Goal: Task Accomplishment & Management: Use online tool/utility

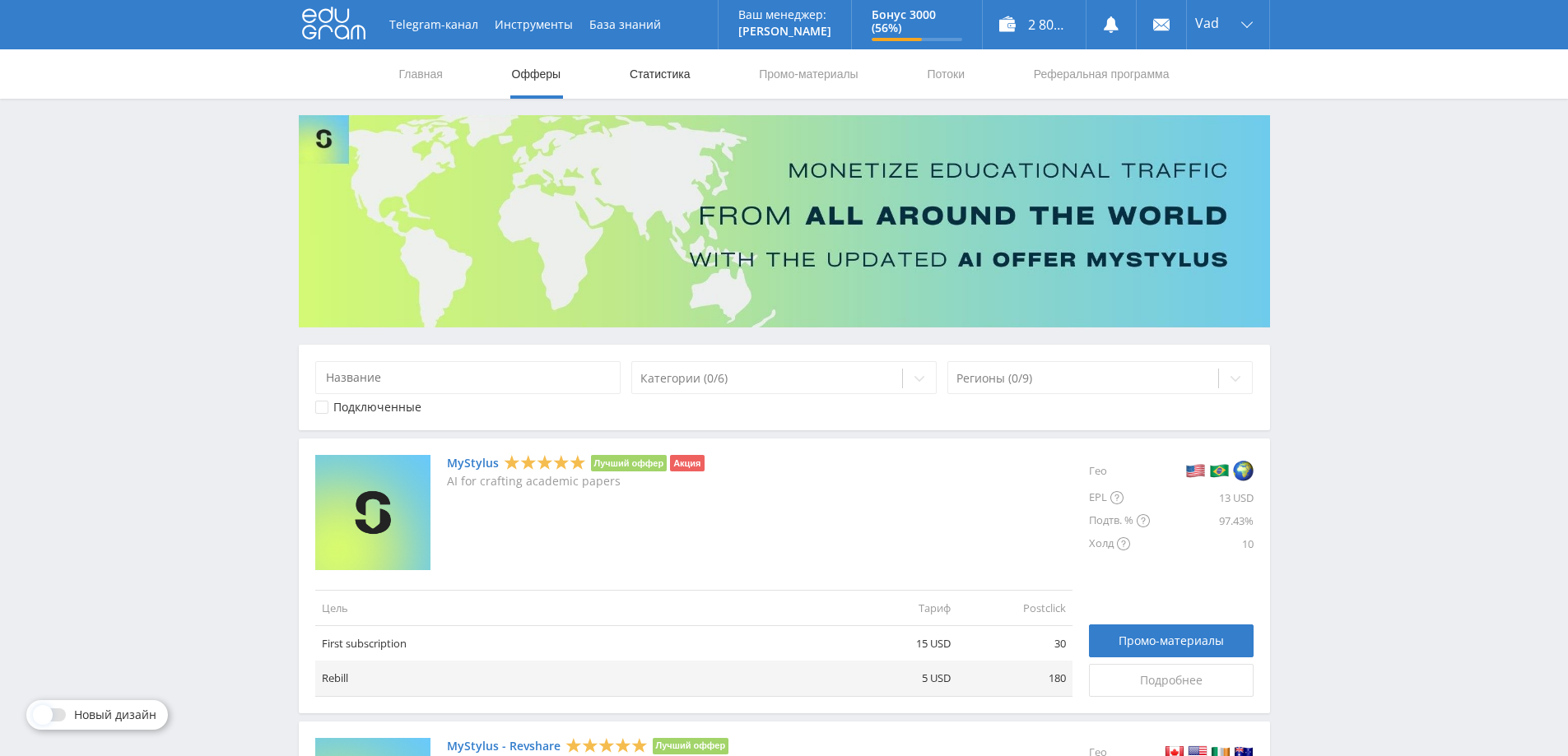
click at [649, 65] on link "Статистика" at bounding box center [660, 73] width 64 height 49
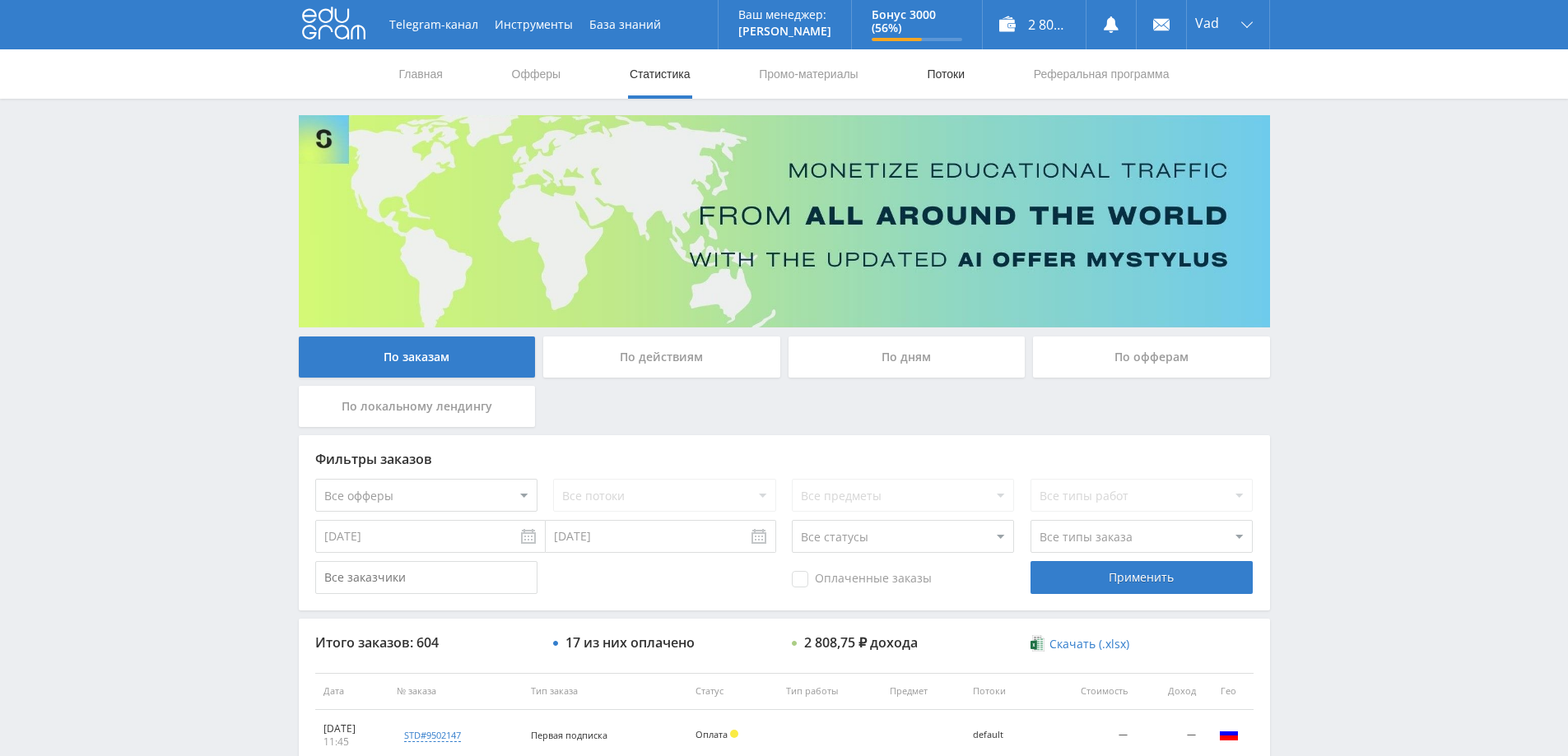
click at [949, 71] on link "Потоки" at bounding box center [945, 73] width 41 height 49
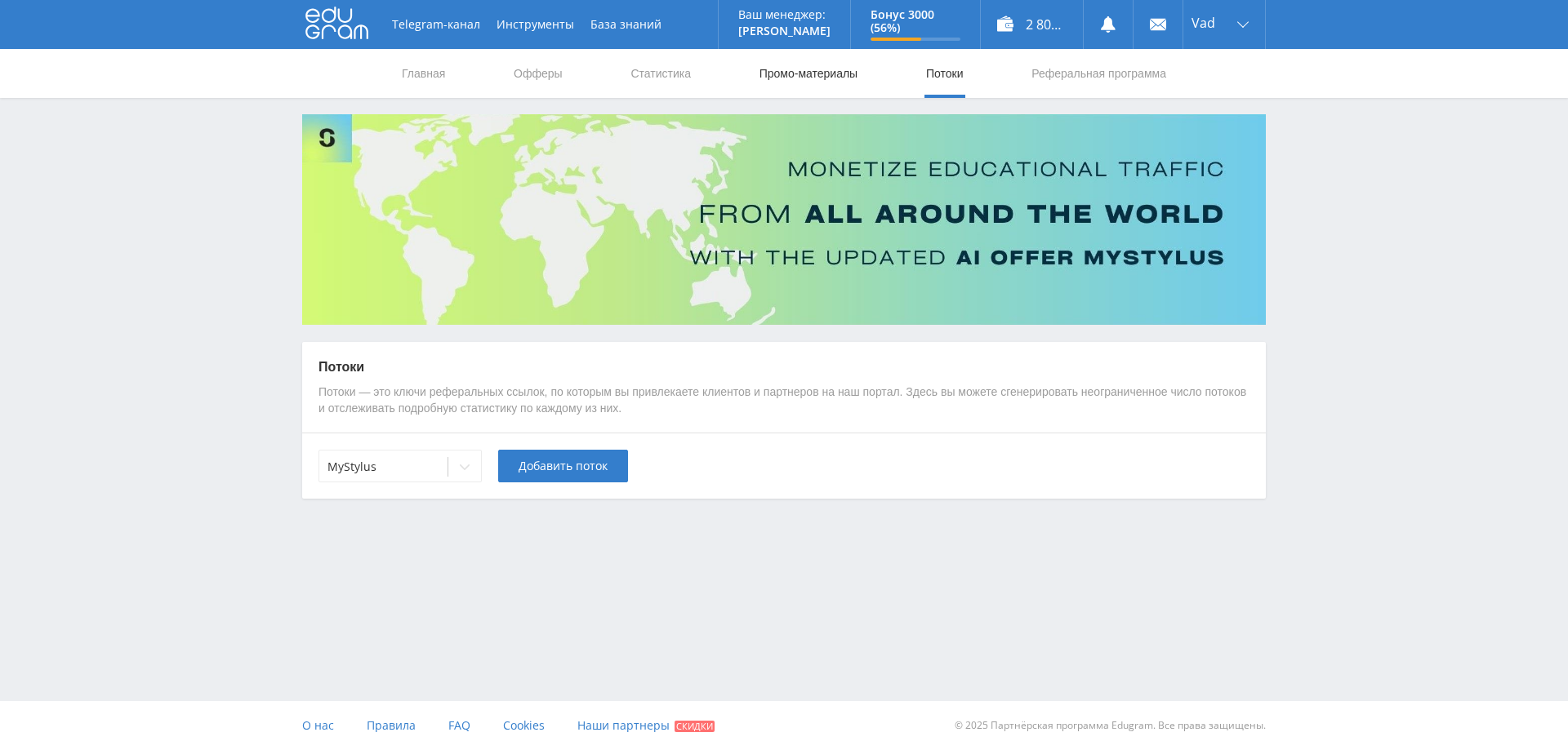
click at [841, 78] on link "Промо-материалы" at bounding box center [808, 73] width 102 height 49
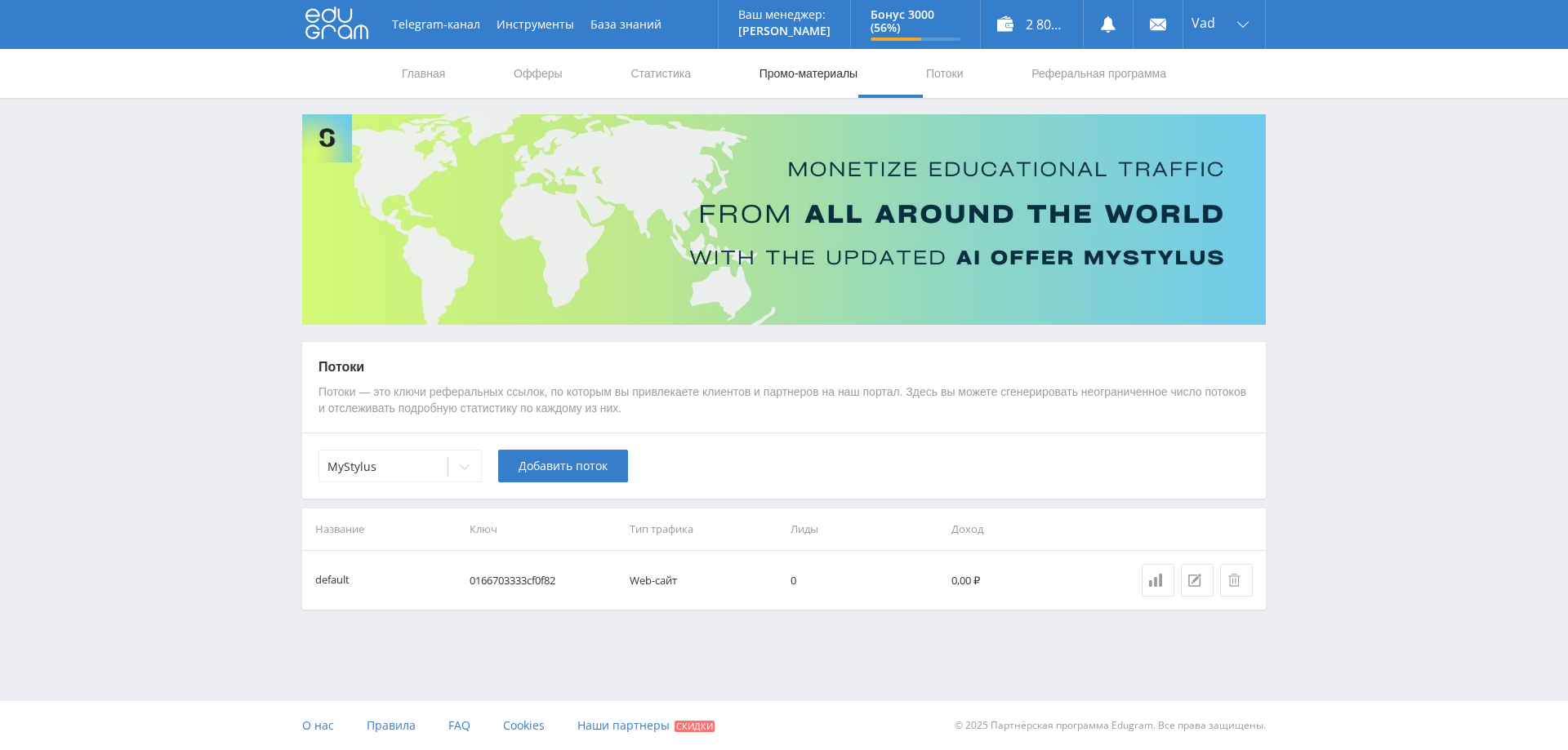
select select "1"
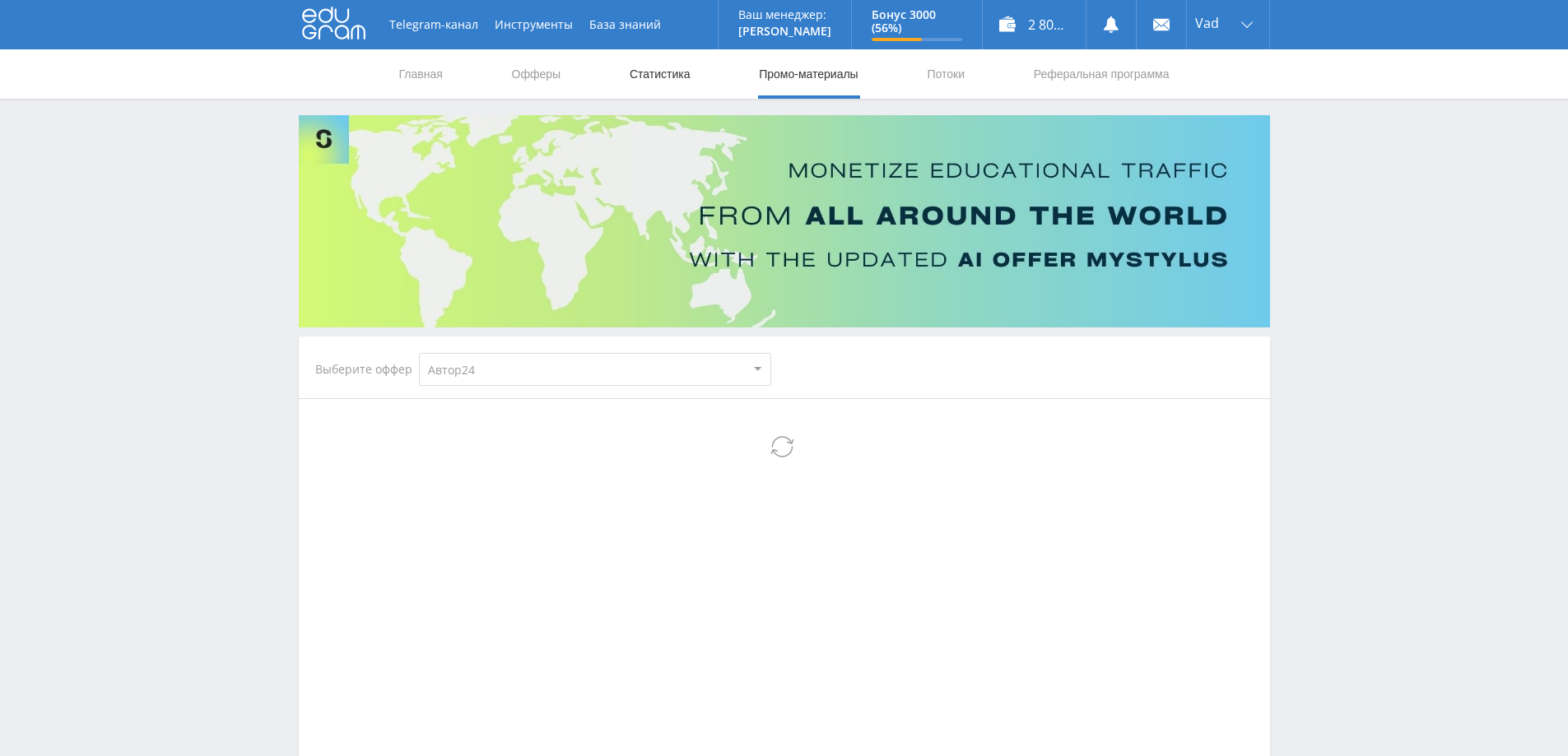
click at [658, 74] on link "Статистика" at bounding box center [660, 73] width 64 height 49
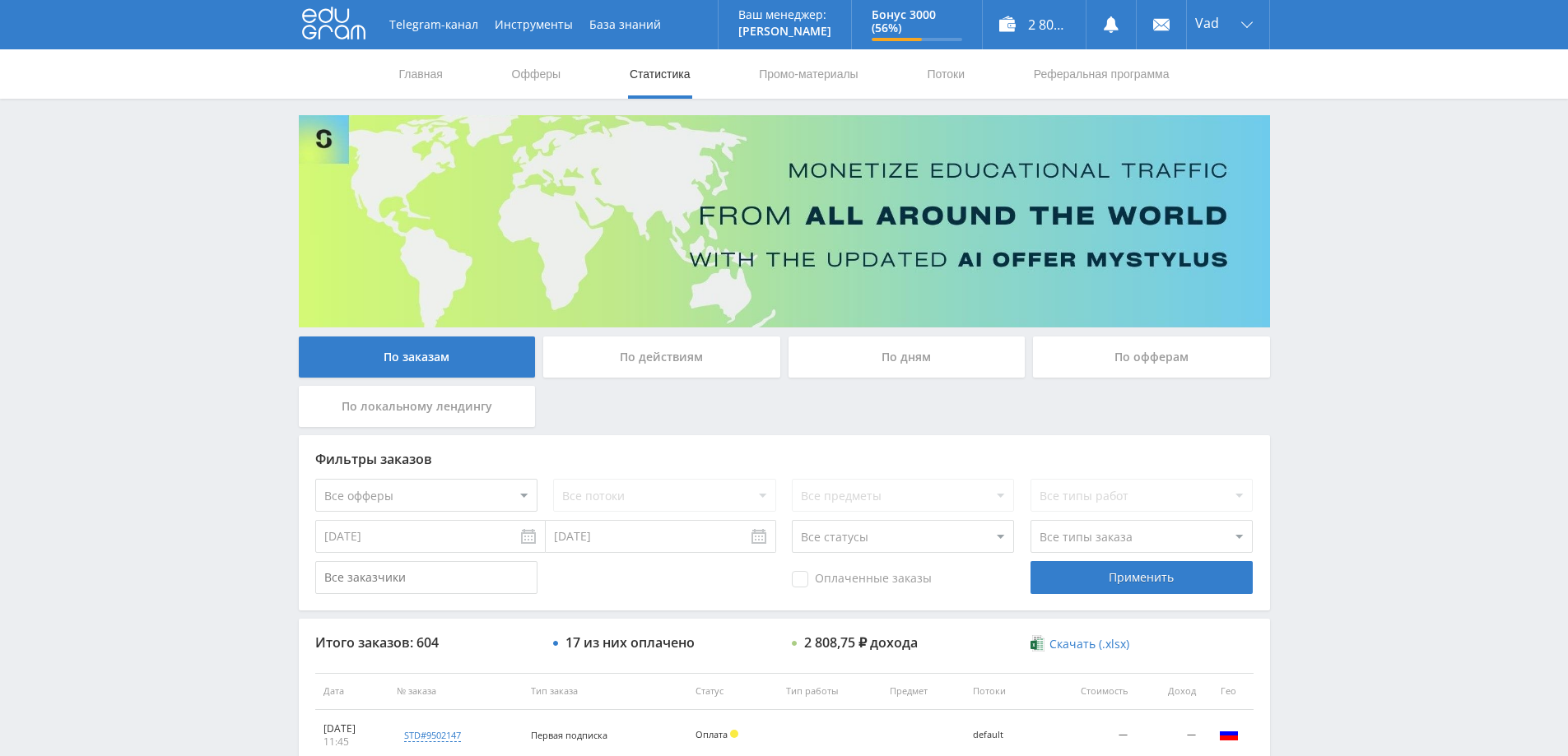
click at [953, 358] on div "По дням" at bounding box center [907, 356] width 237 height 41
click at [0, 0] on input "По дням" at bounding box center [0, 0] width 0 height 0
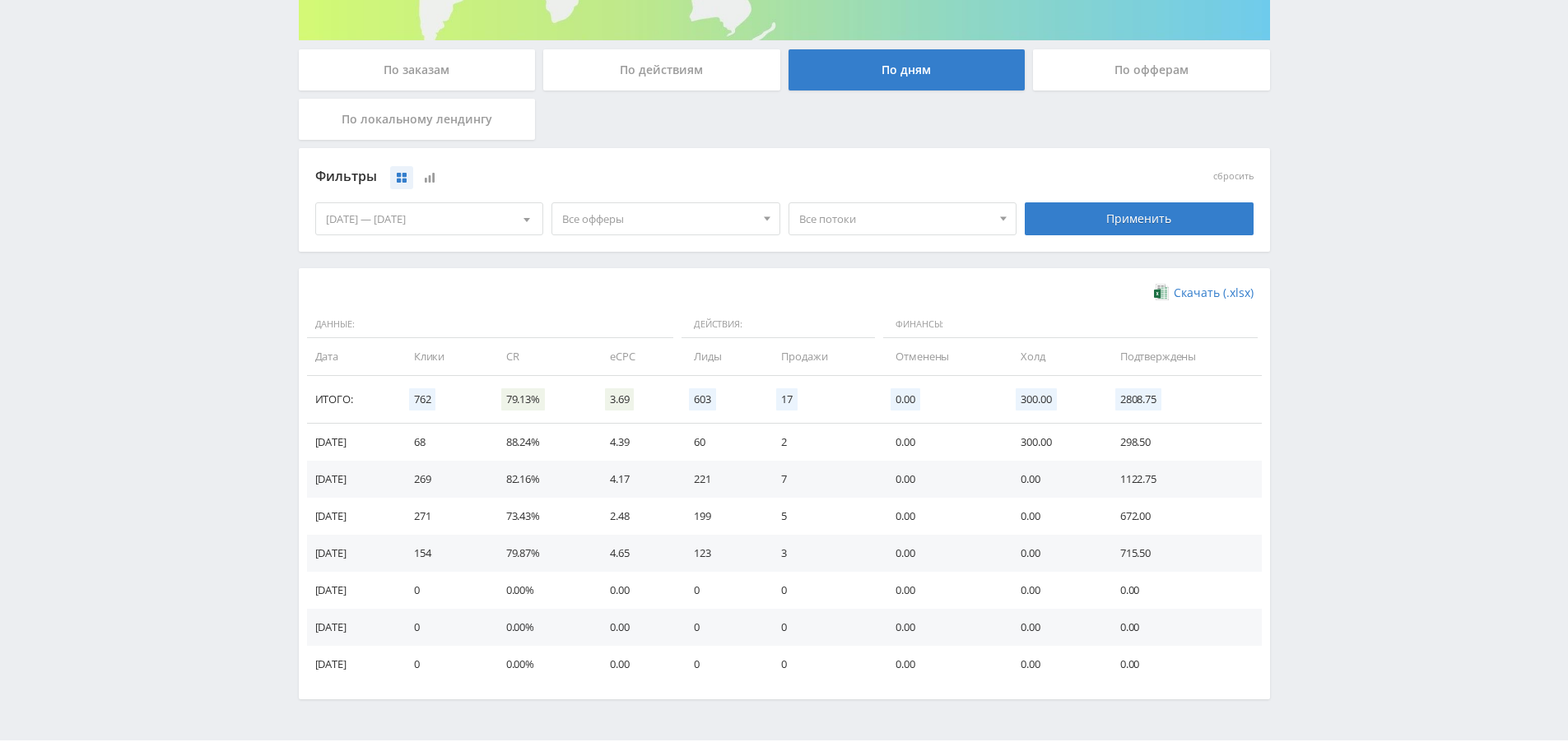
scroll to position [321, 0]
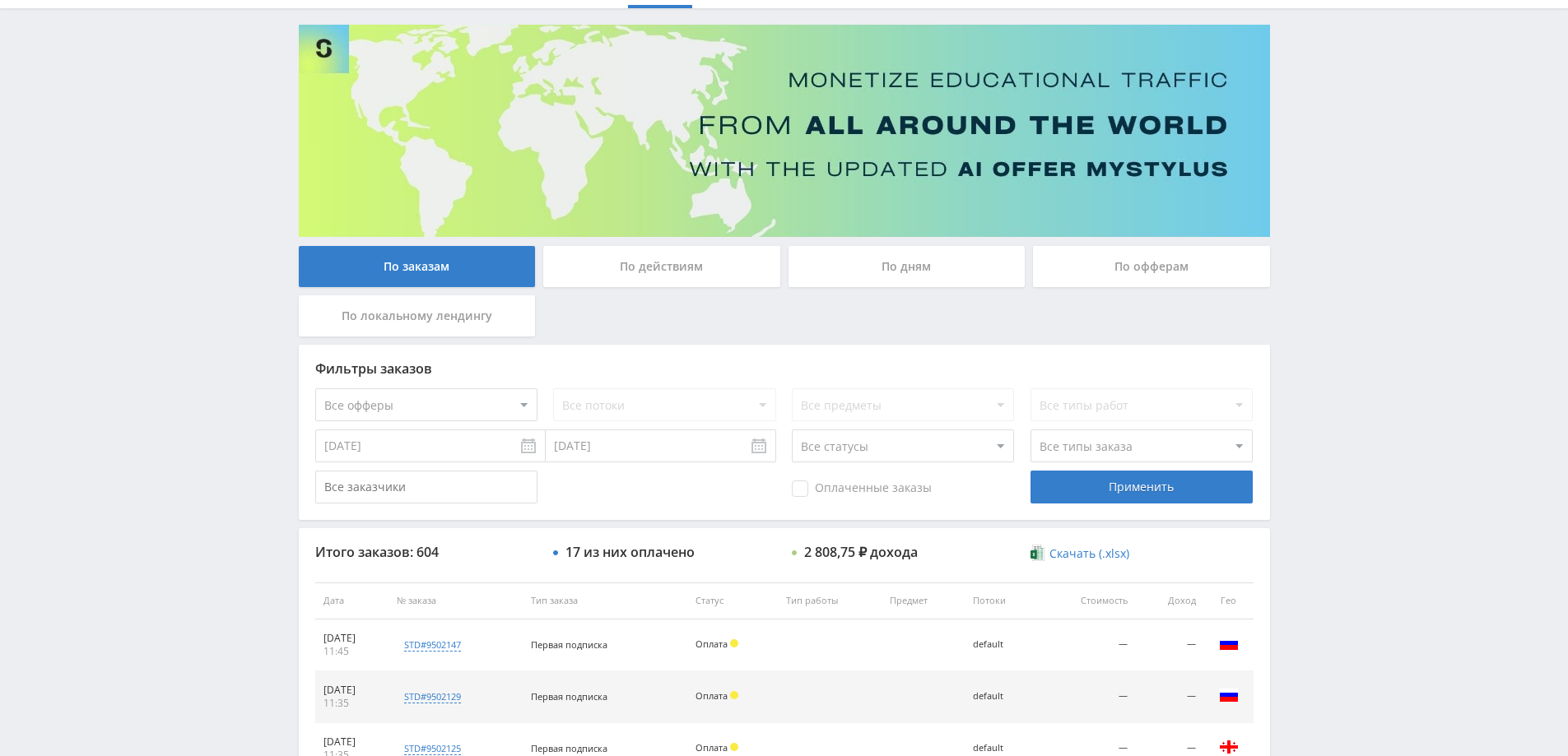
scroll to position [82, 0]
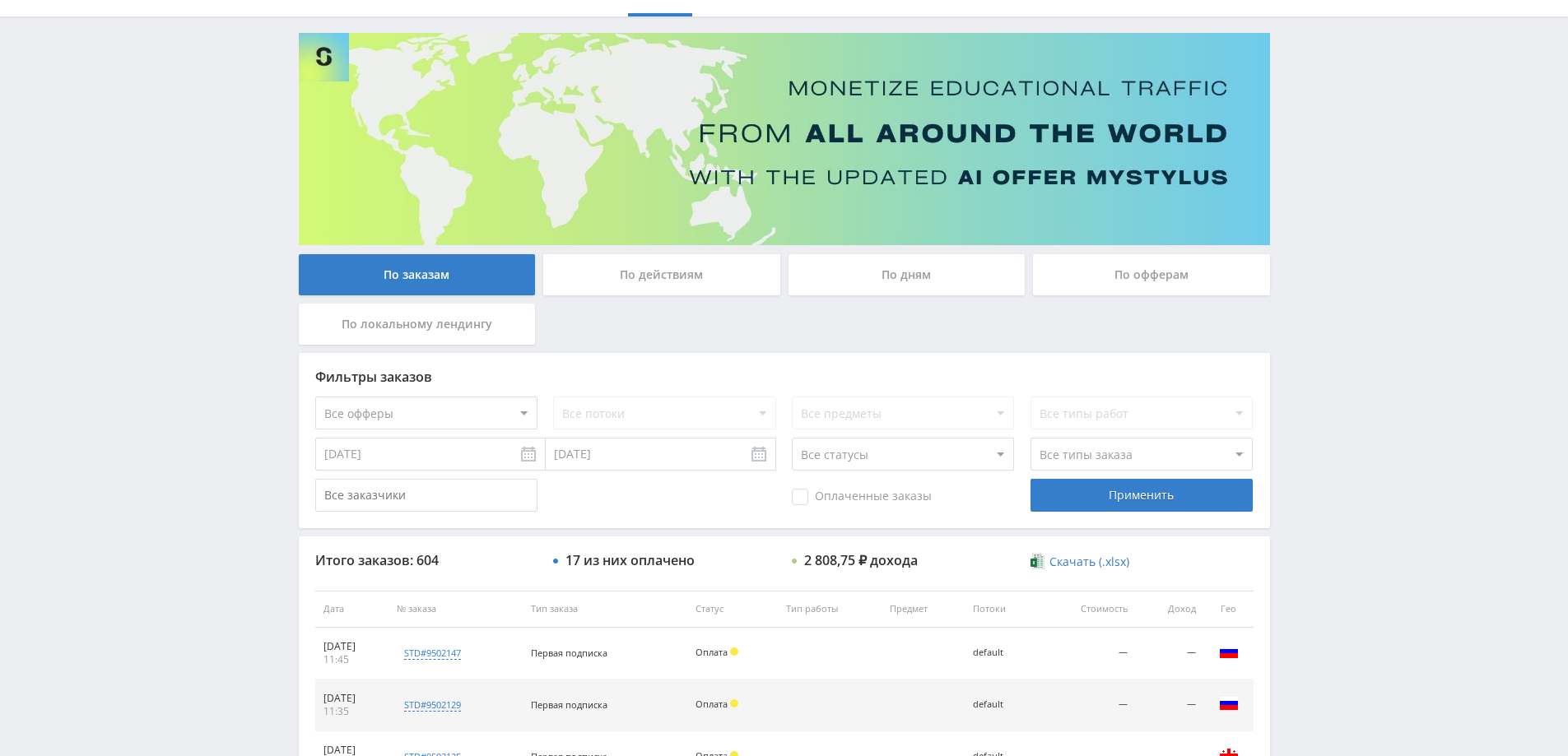
click at [899, 269] on div "По дням" at bounding box center [907, 274] width 237 height 41
click at [0, 0] on input "По дням" at bounding box center [0, 0] width 0 height 0
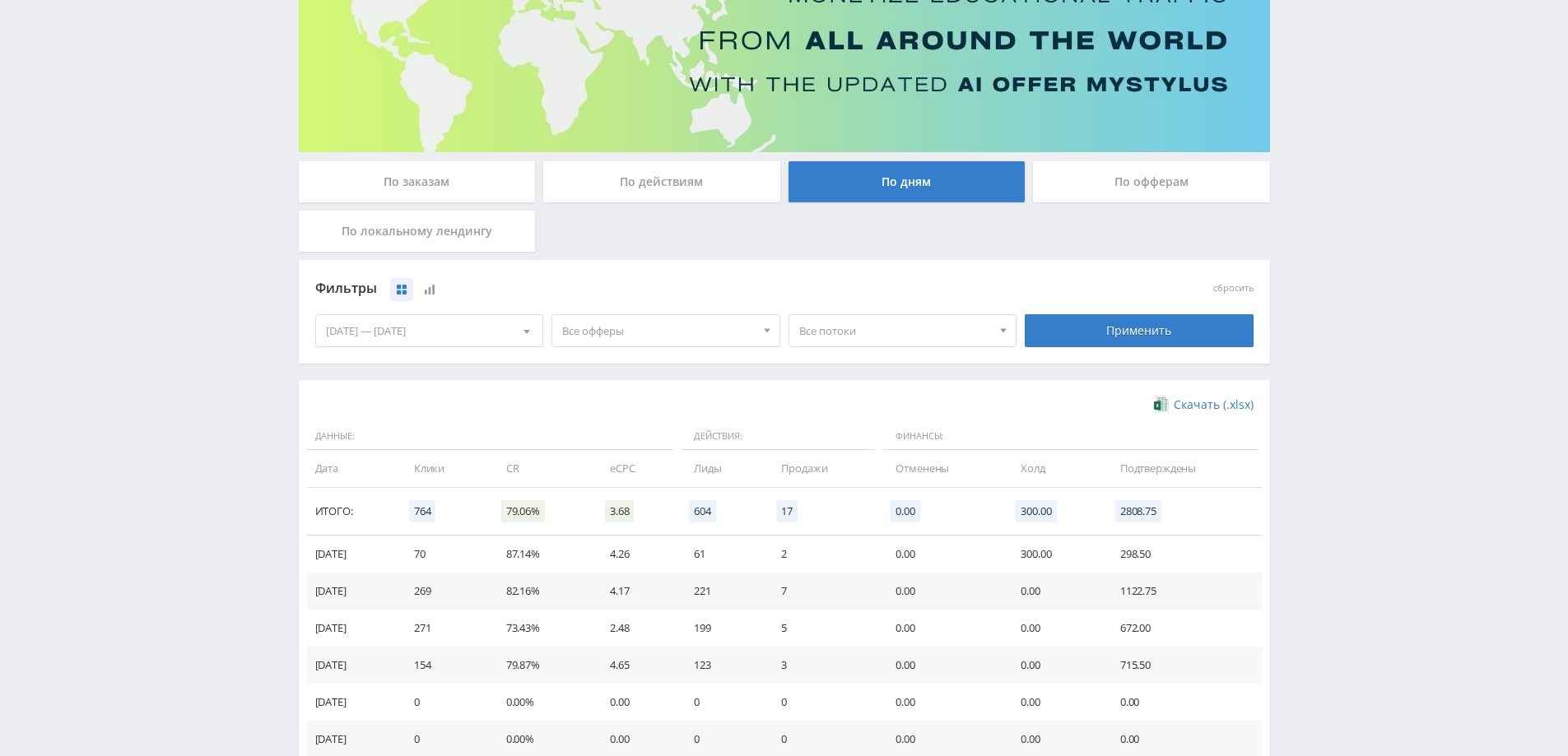
scroll to position [0, 0]
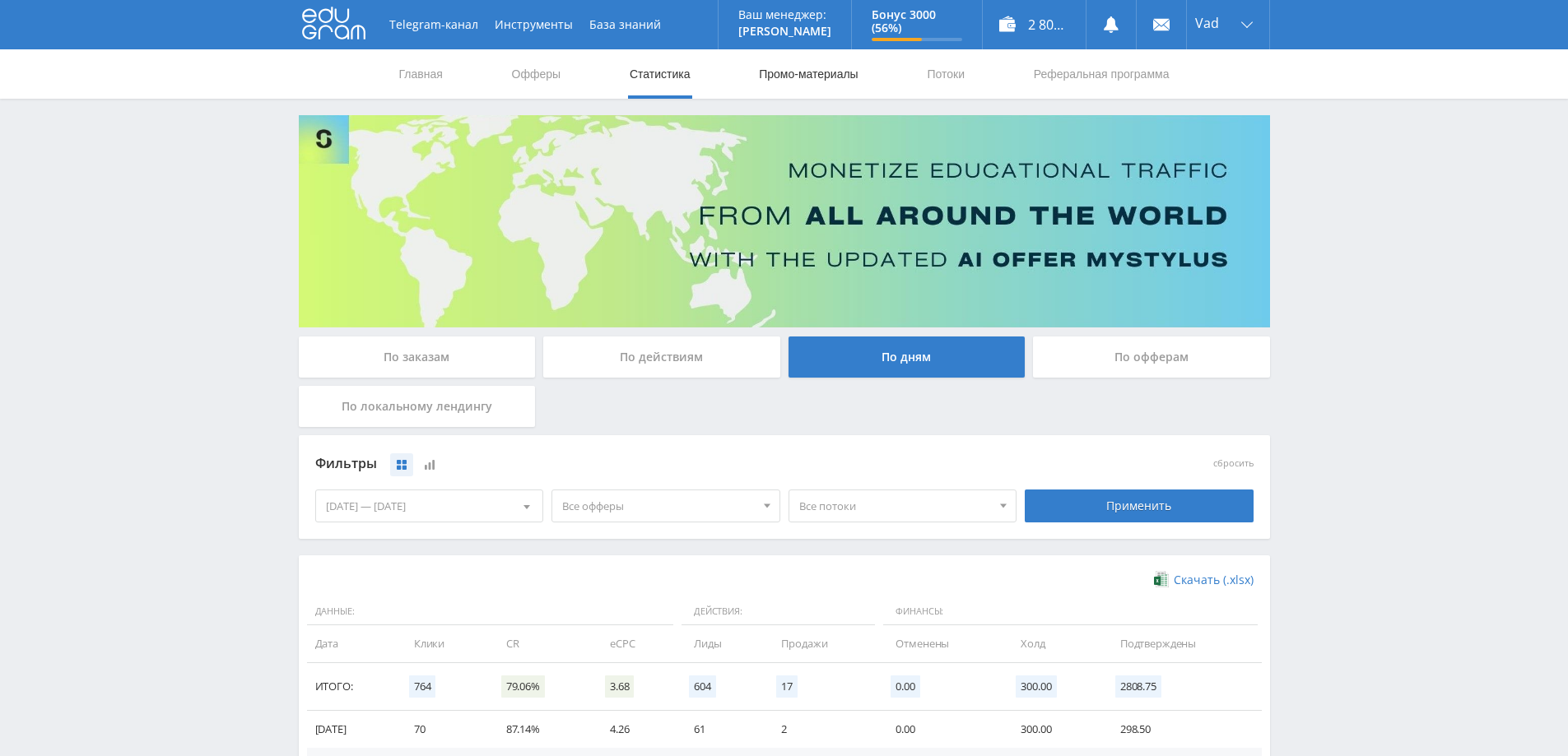
click at [797, 70] on link "Промо-материалы" at bounding box center [808, 73] width 102 height 49
select select "1"
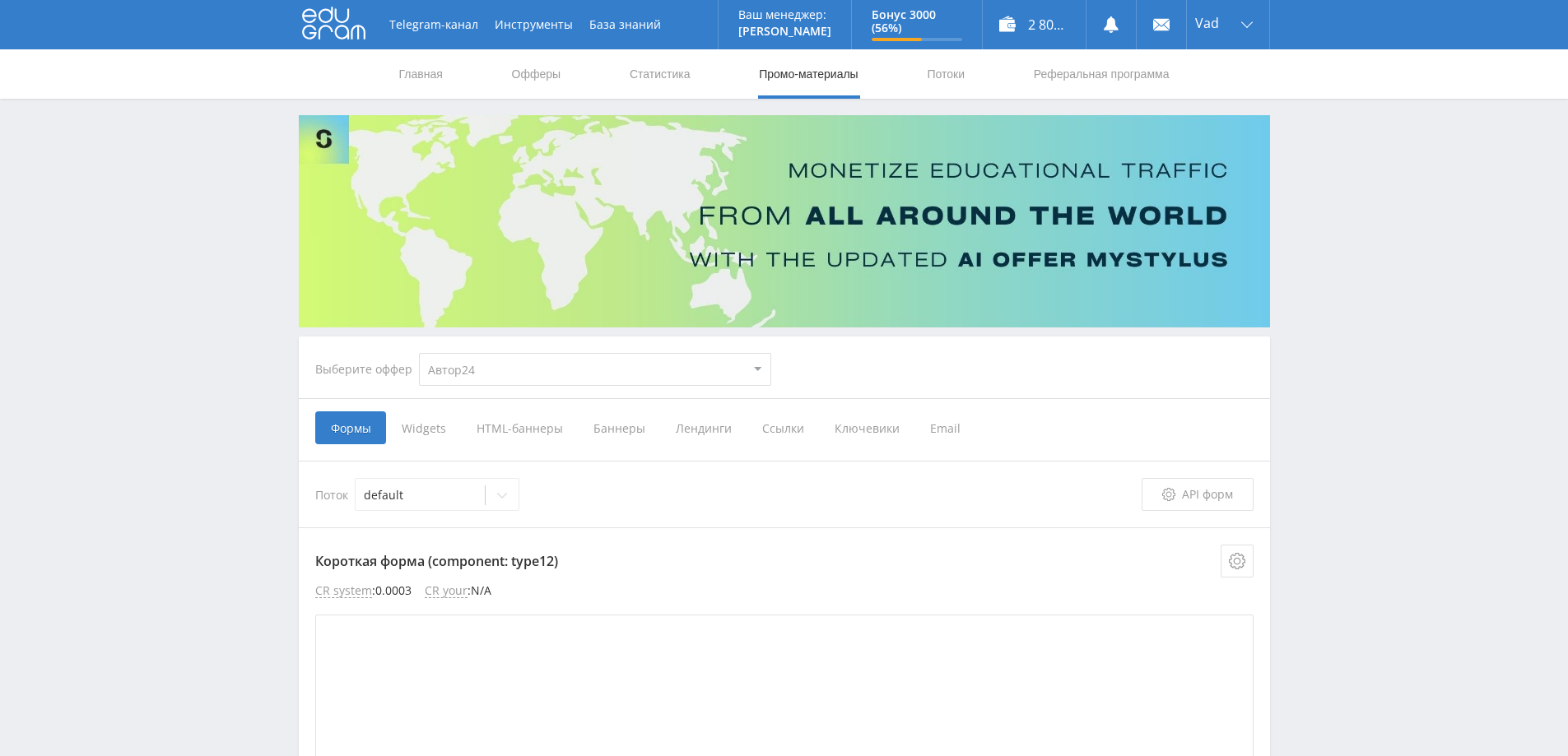
click at [567, 370] on select "MyStylus MyStylus - Revshare Кампус AI Studybay Автор24 Studybay [GEOGRAPHIC_DA…" at bounding box center [595, 369] width 353 height 33
select select "376"
click at [419, 353] on select "MyStylus MyStylus - Revshare Кампус AI Studybay Автор24 Studybay [GEOGRAPHIC_DA…" at bounding box center [595, 369] width 353 height 33
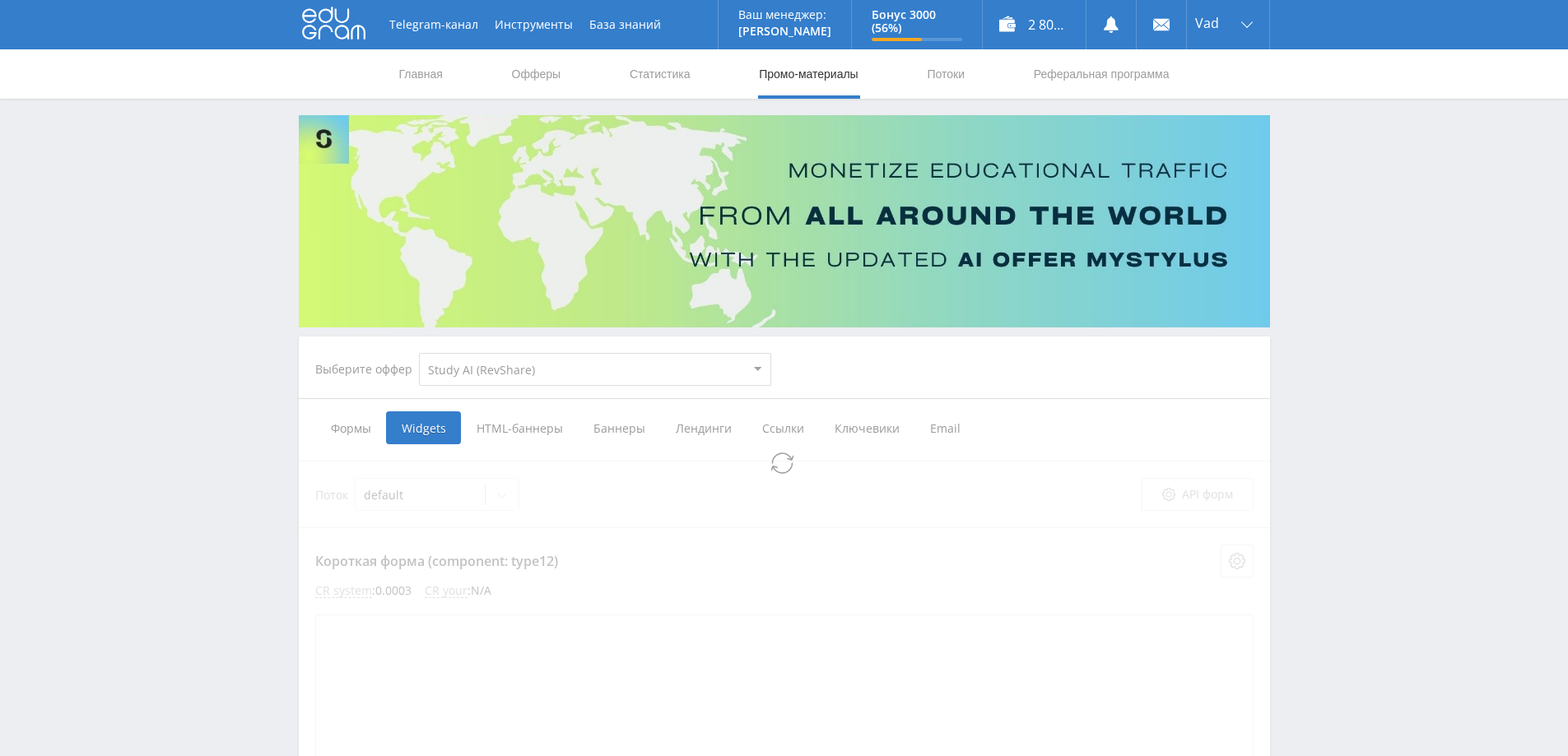
select select "376"
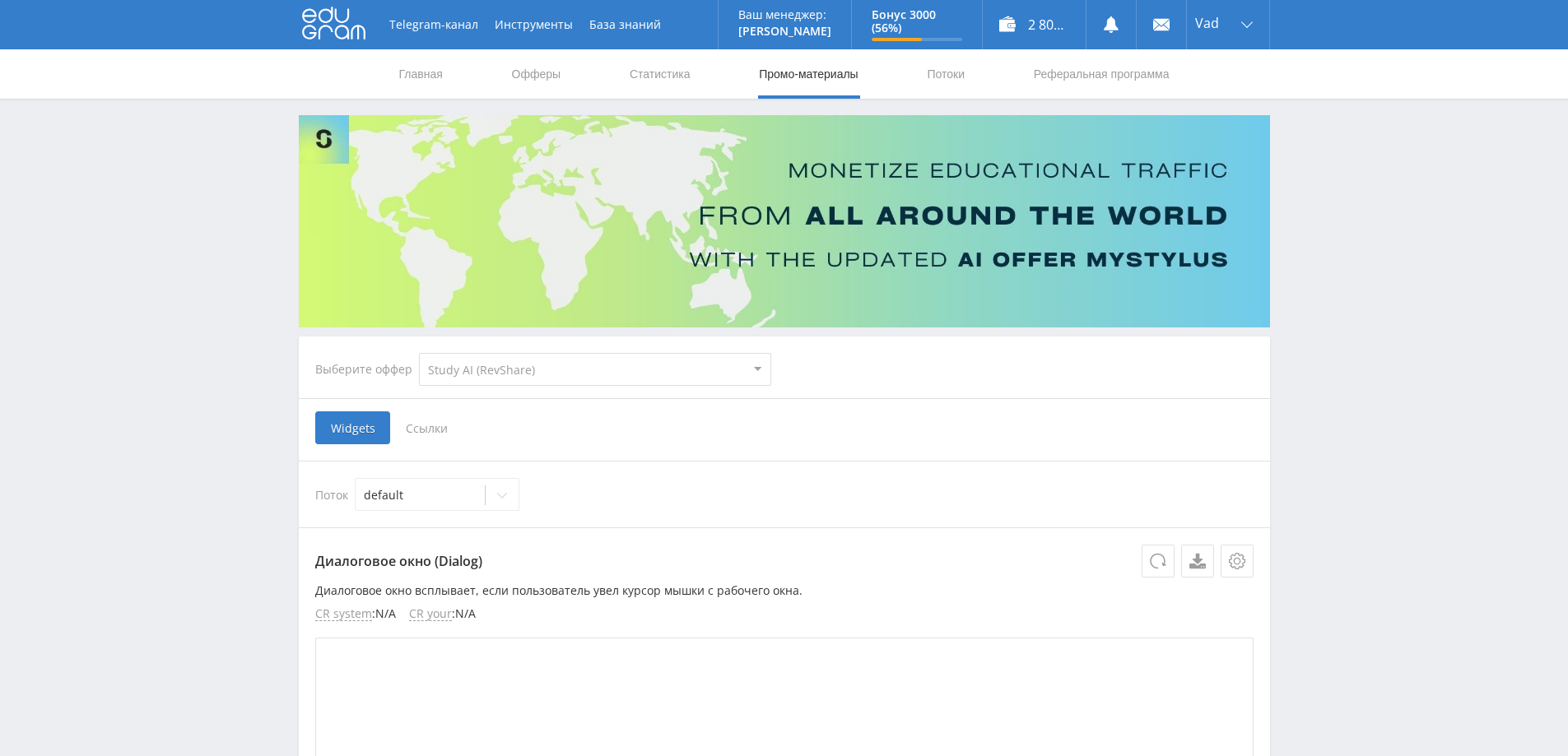
click at [421, 423] on span "Ссылки" at bounding box center [426, 428] width 73 height 33
click at [0, 0] on input "Ссылки" at bounding box center [0, 0] width 0 height 0
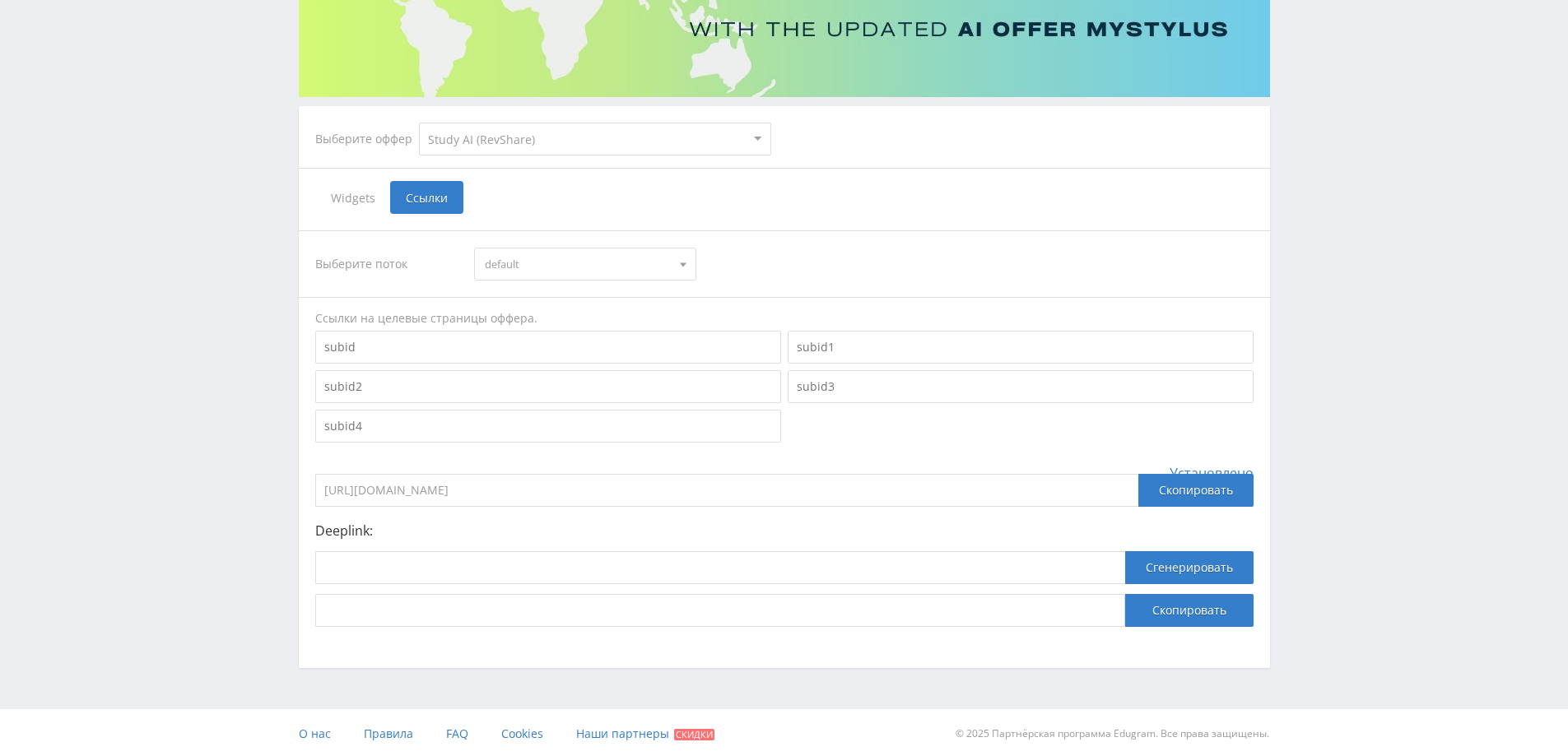
scroll to position [233, 0]
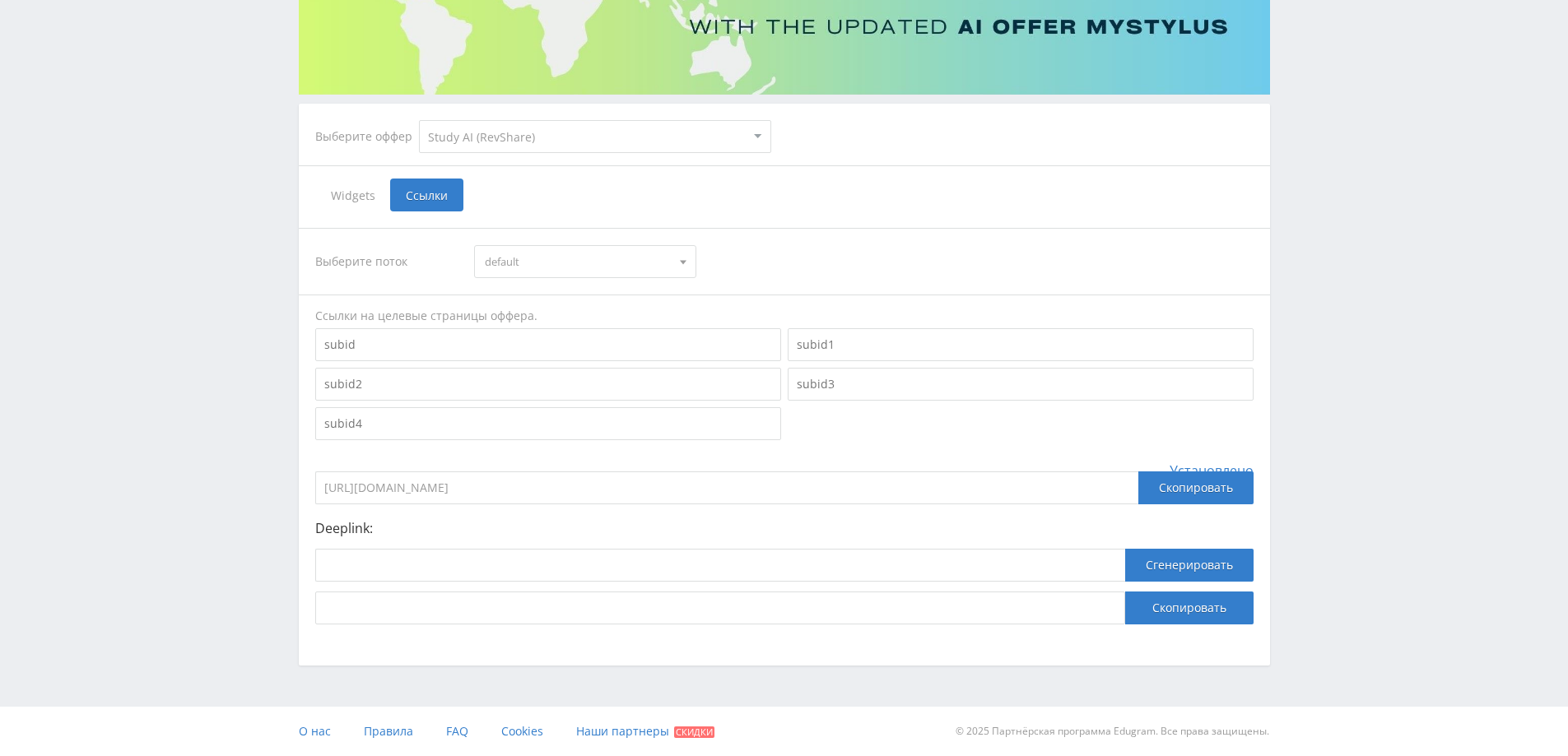
click at [604, 255] on span "default" at bounding box center [578, 261] width 186 height 31
click at [599, 257] on span "default" at bounding box center [578, 261] width 186 height 31
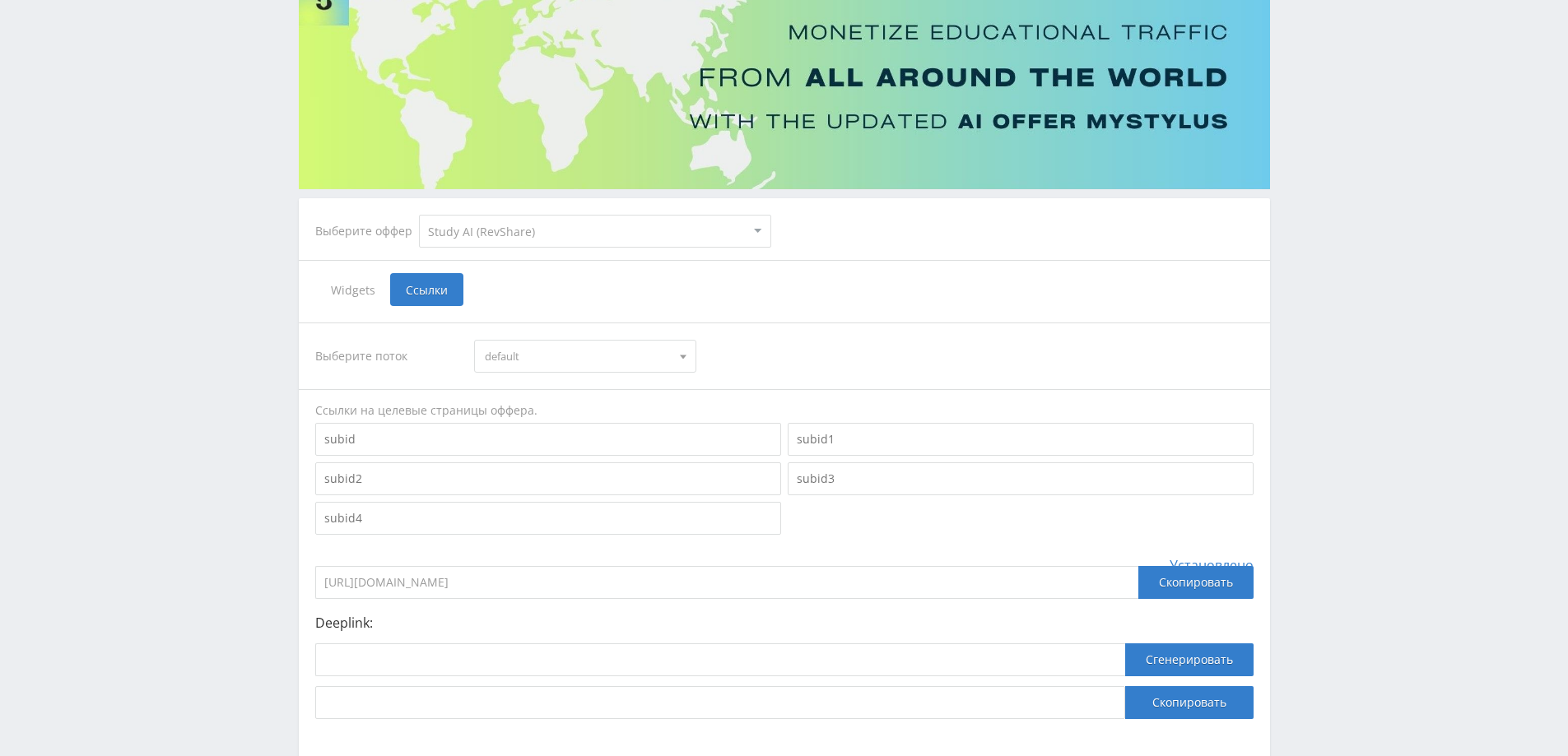
scroll to position [0, 0]
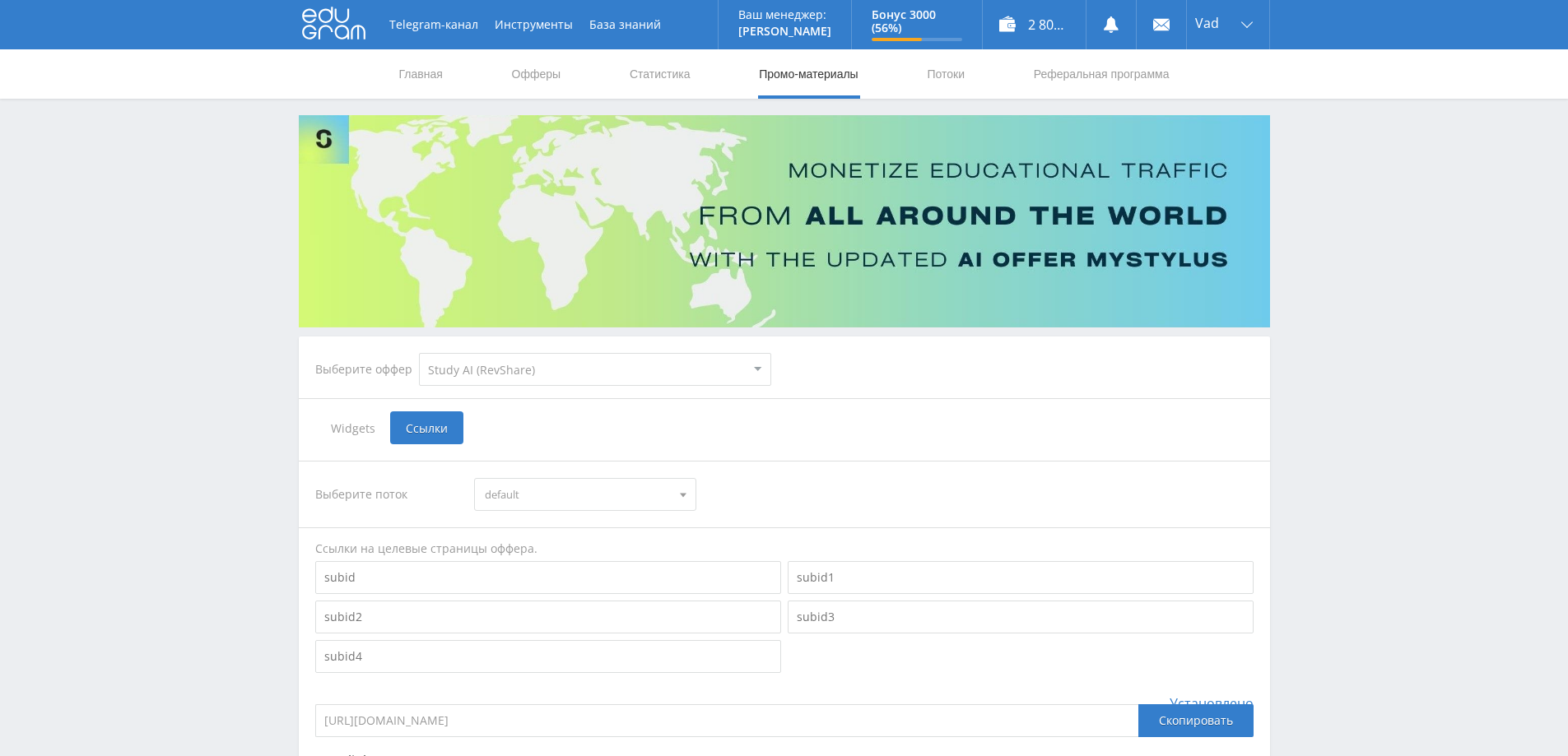
click at [353, 431] on span "Widgets" at bounding box center [353, 428] width 75 height 33
click at [0, 0] on input "Widgets" at bounding box center [0, 0] width 0 height 0
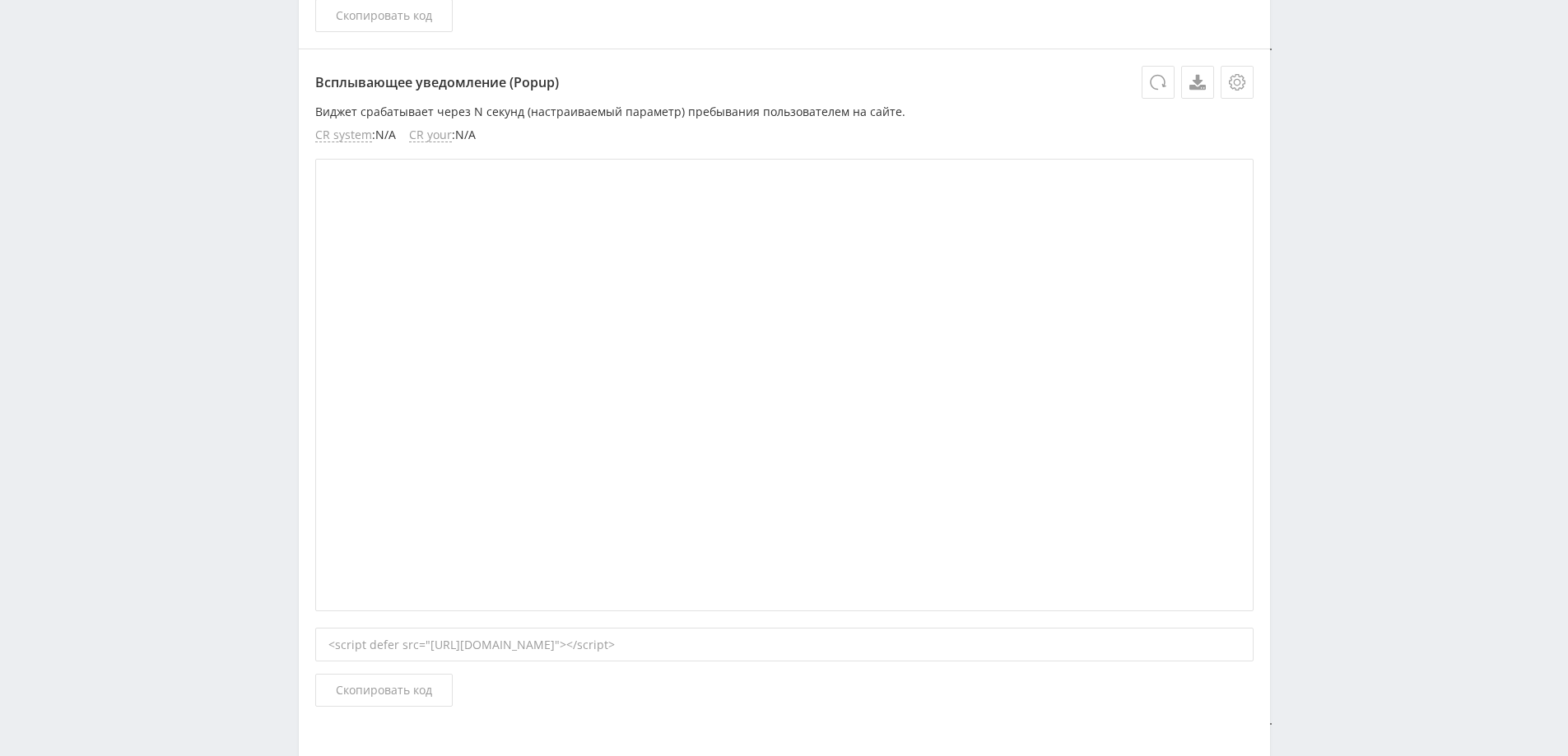
scroll to position [1152, 0]
